Goal: Entertainment & Leisure: Consume media (video, audio)

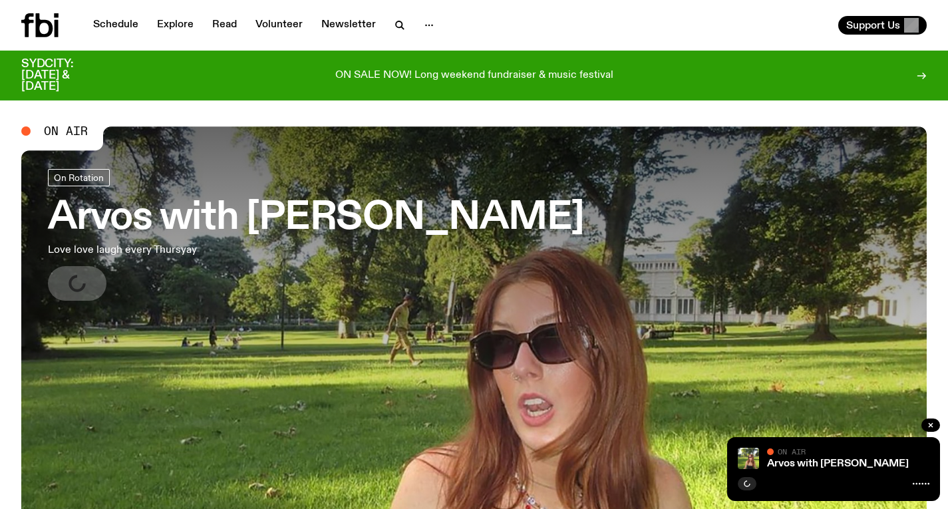
click at [315, 220] on h3 "Arvos with [PERSON_NAME]" at bounding box center [316, 218] width 536 height 37
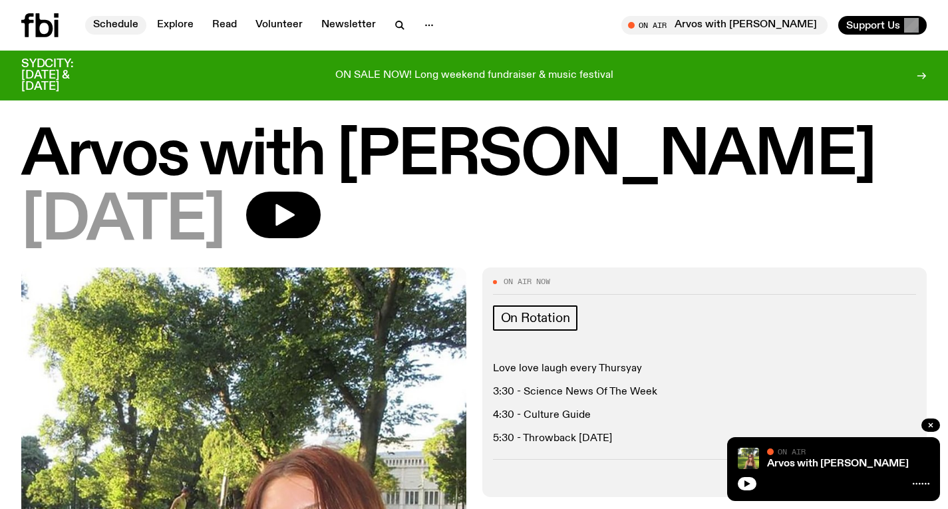
click at [132, 30] on link "Schedule" at bounding box center [115, 25] width 61 height 19
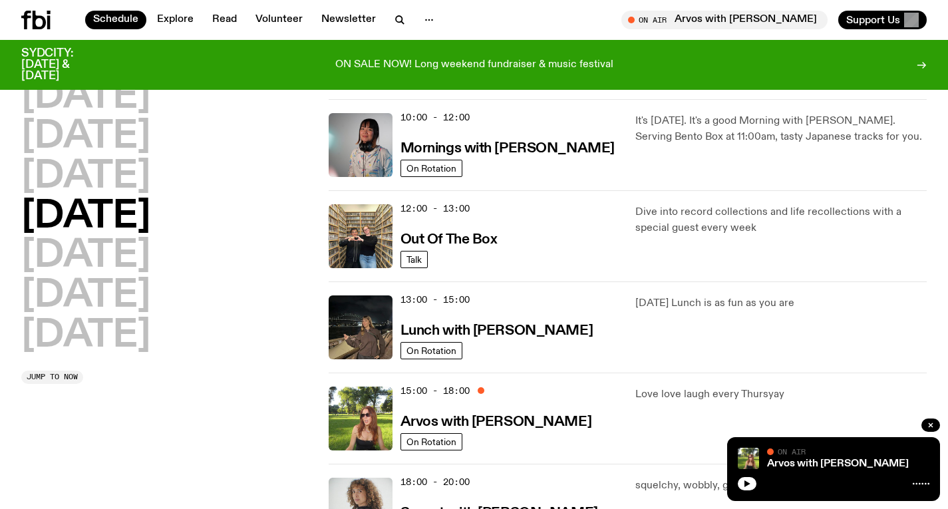
scroll to position [203, 0]
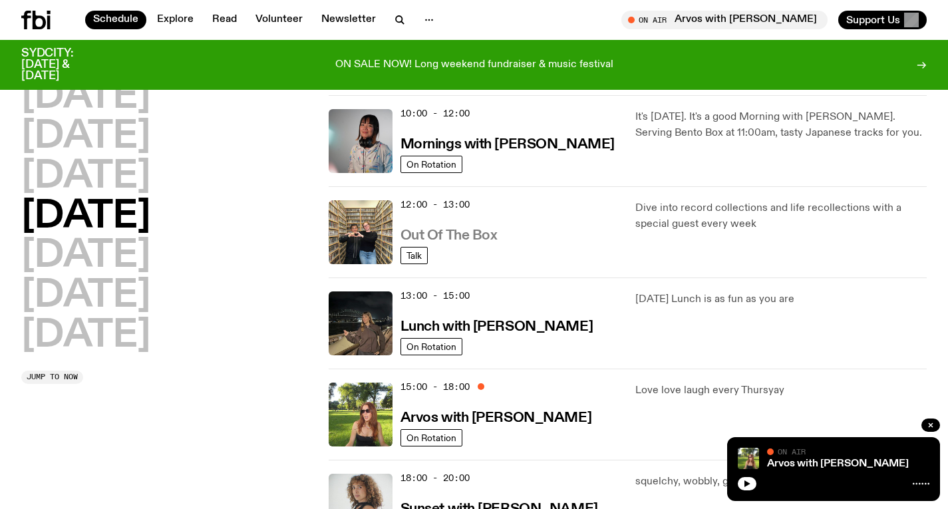
click at [458, 229] on h3 "Out Of The Box" at bounding box center [448, 236] width 97 height 14
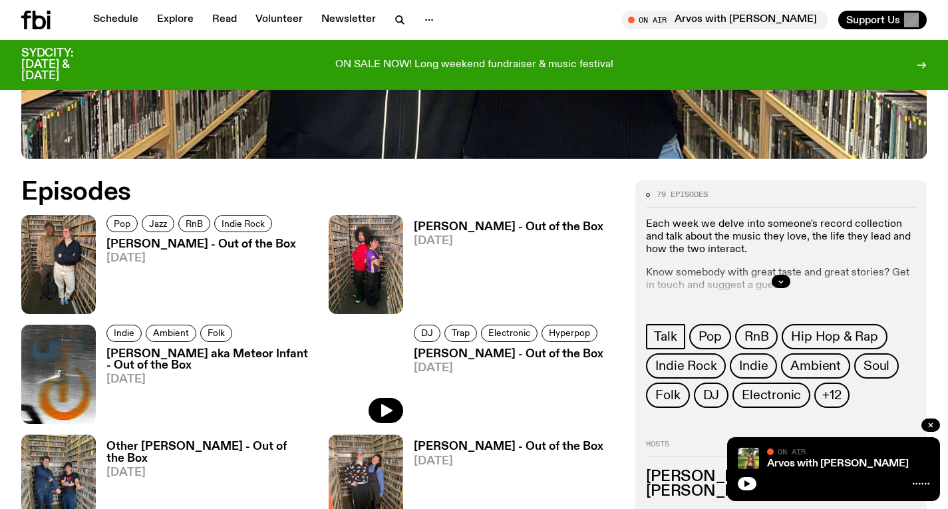
scroll to position [605, 0]
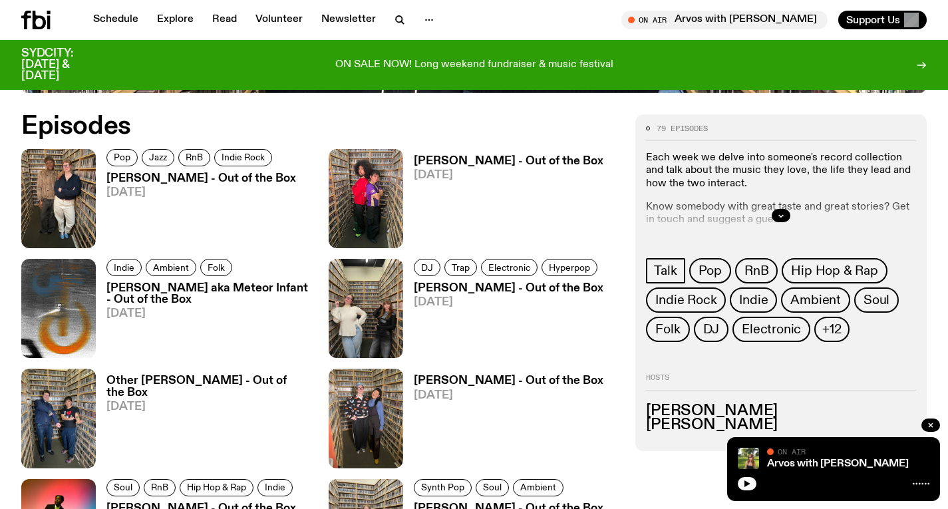
click at [243, 180] on h3 "[PERSON_NAME] - Out of the Box" at bounding box center [201, 178] width 190 height 11
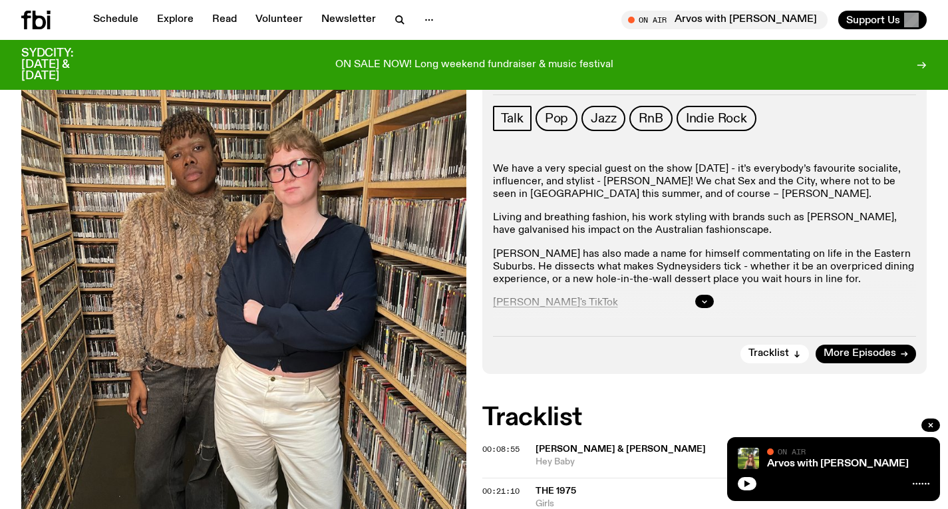
scroll to position [161, 0]
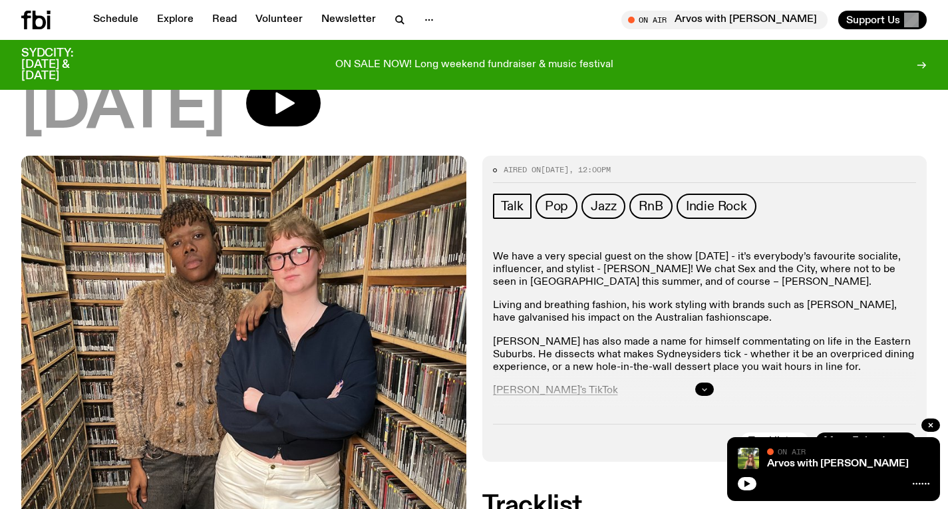
click at [703, 385] on icon "button" at bounding box center [705, 389] width 8 height 8
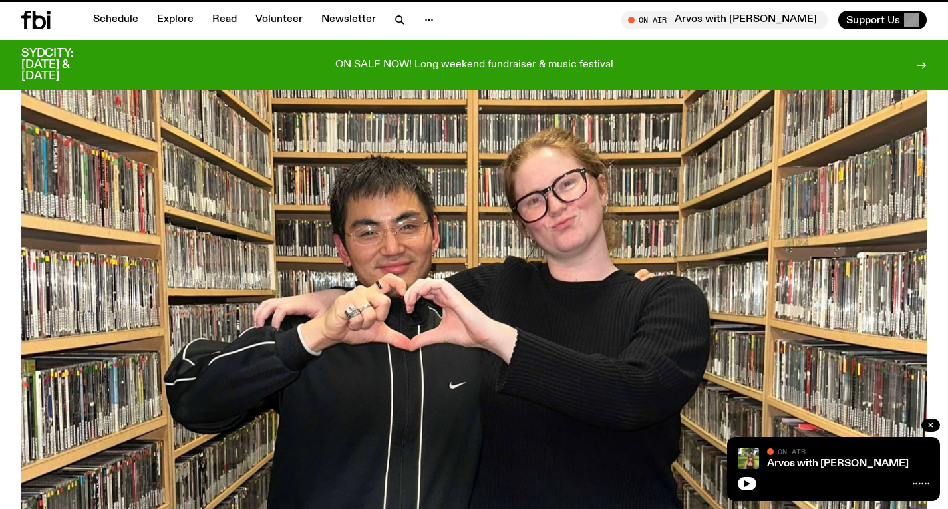
scroll to position [605, 0]
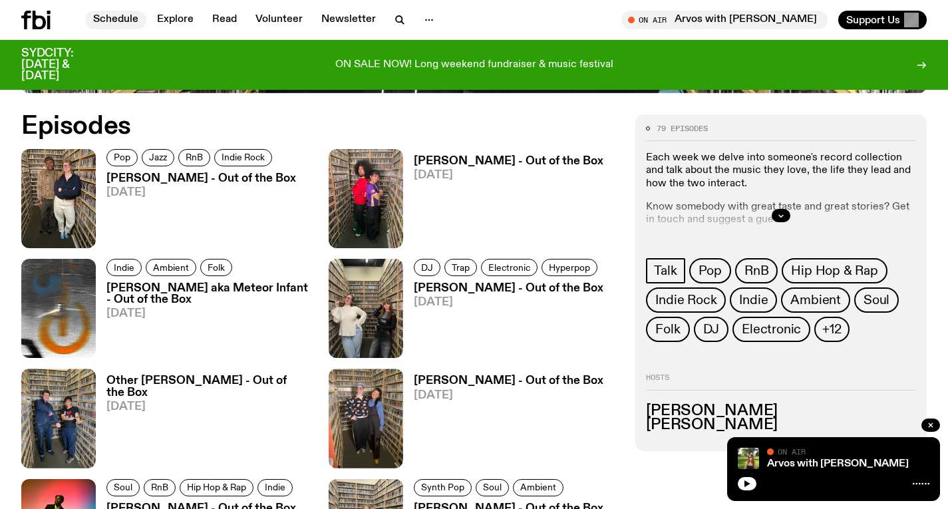
click at [134, 25] on link "Schedule" at bounding box center [115, 20] width 61 height 19
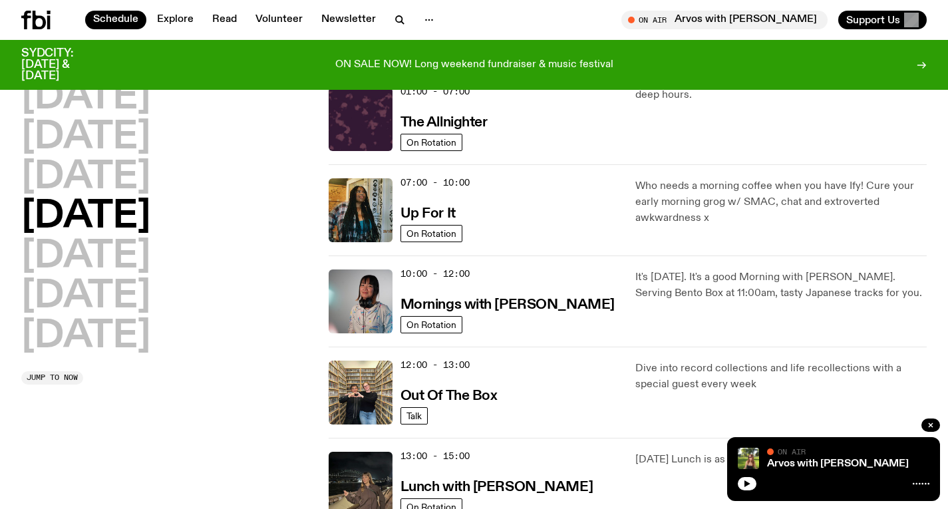
scroll to position [249, 0]
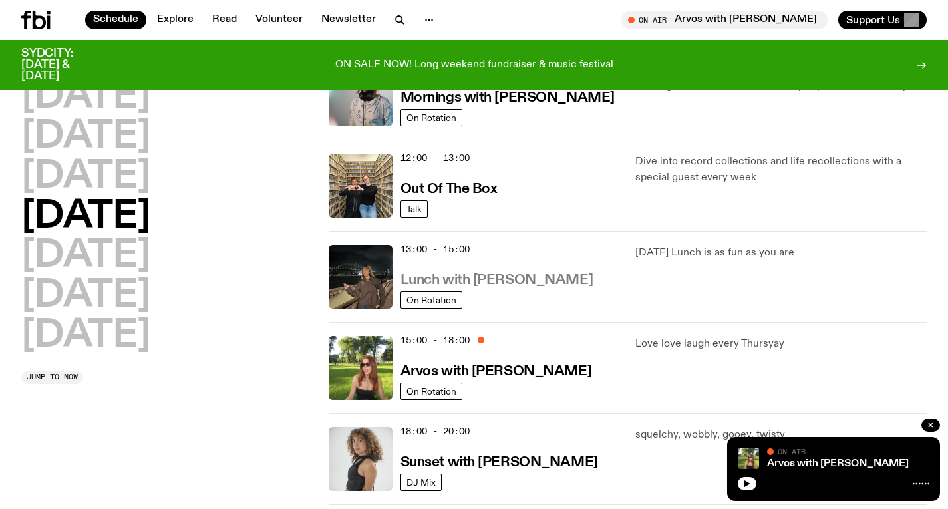
click at [441, 281] on h3 "Lunch with [PERSON_NAME]" at bounding box center [496, 280] width 192 height 14
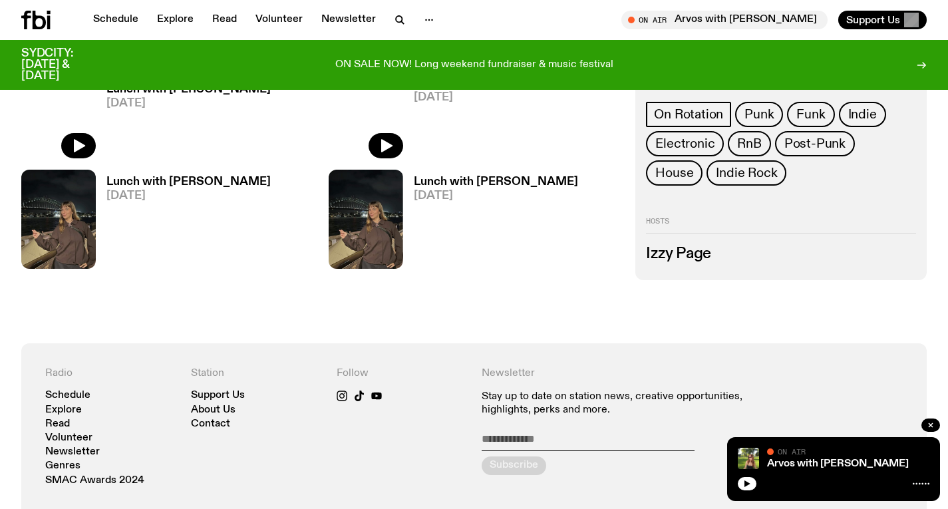
scroll to position [550, 0]
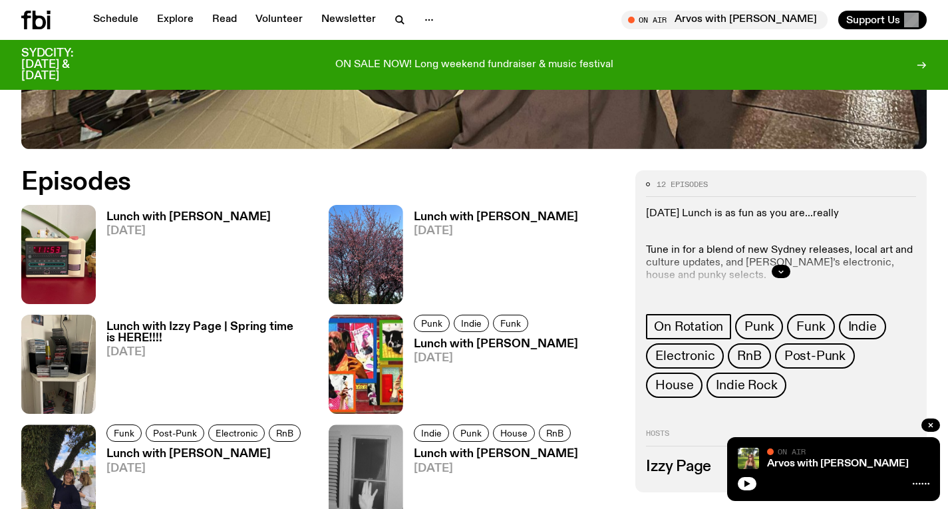
click at [154, 220] on h3 "Lunch with [PERSON_NAME]" at bounding box center [188, 217] width 164 height 11
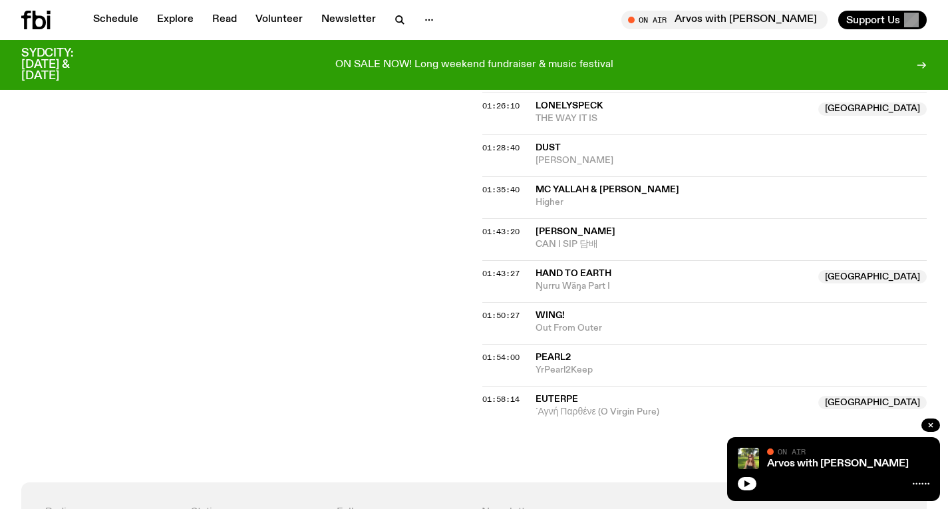
scroll to position [1317, 0]
